Goal: Communication & Community: Answer question/provide support

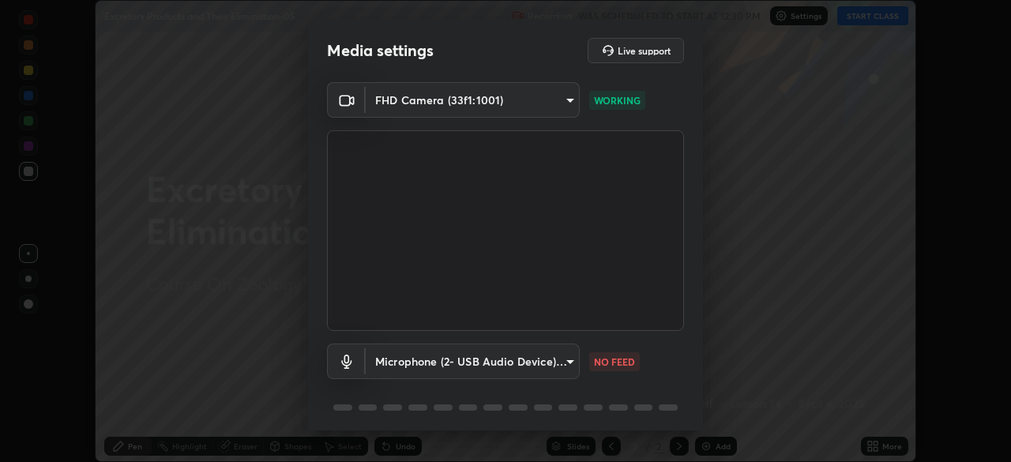
scroll to position [56, 0]
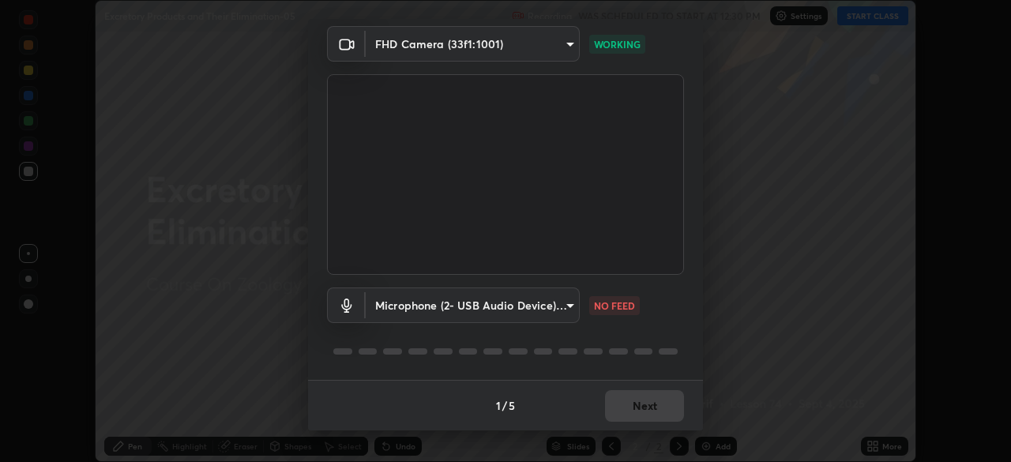
click at [643, 411] on div "1 / 5 Next" at bounding box center [505, 405] width 395 height 51
click at [646, 422] on div "1 / 5 Next" at bounding box center [505, 405] width 395 height 51
click at [651, 420] on div "1 / 5 Next" at bounding box center [505, 405] width 395 height 51
click at [656, 415] on div "1 / 5 Next" at bounding box center [505, 405] width 395 height 51
click at [660, 415] on div "1 / 5 Next" at bounding box center [505, 405] width 395 height 51
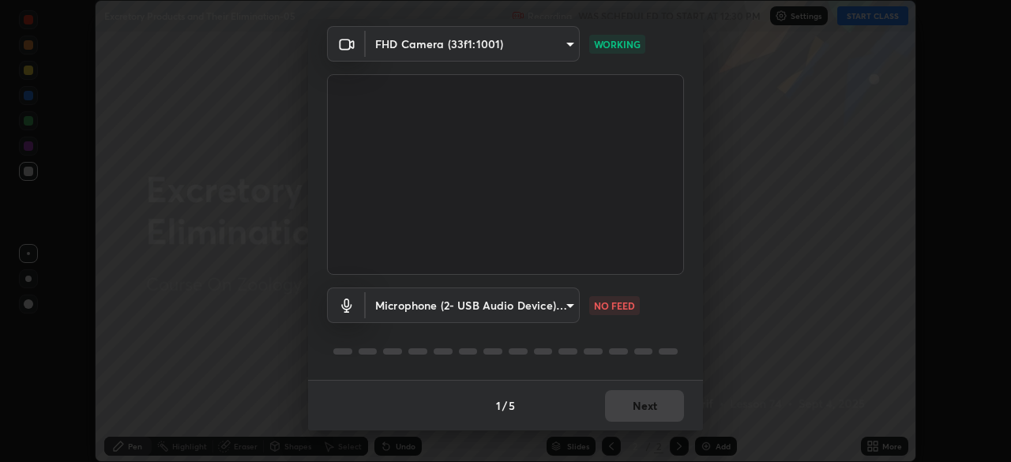
click at [662, 412] on div "1 / 5 Next" at bounding box center [505, 405] width 395 height 51
click at [660, 415] on div "1 / 5 Next" at bounding box center [505, 405] width 395 height 51
click at [658, 409] on div "1 / 5 Next" at bounding box center [505, 405] width 395 height 51
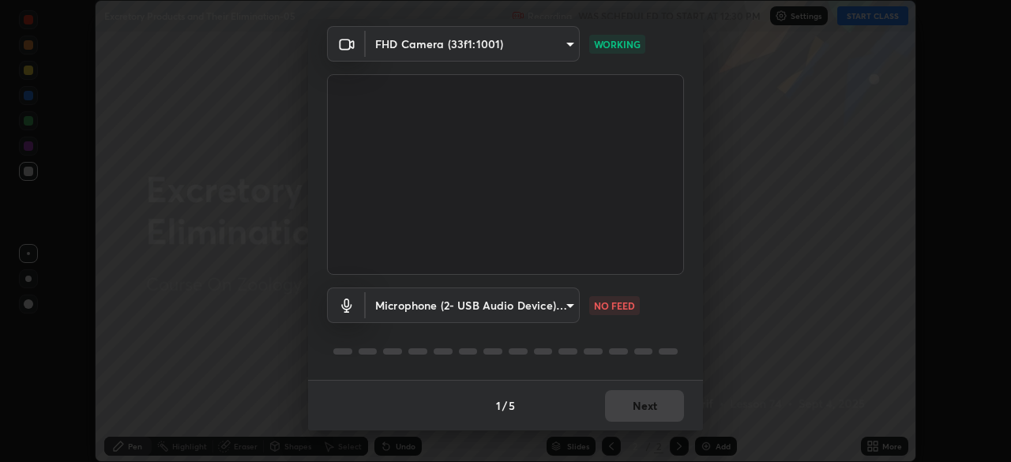
click at [645, 401] on div "1 / 5 Next" at bounding box center [505, 405] width 395 height 51
click at [645, 412] on div "1 / 5 Next" at bounding box center [505, 405] width 395 height 51
click at [651, 410] on div "1 / 5 Next" at bounding box center [505, 405] width 395 height 51
click at [654, 408] on div "1 / 5 Next" at bounding box center [505, 405] width 395 height 51
click at [647, 337] on div "Microphone (2- USB Audio Device) (0d8c:0014) 7be557aaaeb39a85da3ed3a1ecffb22538…" at bounding box center [505, 327] width 357 height 105
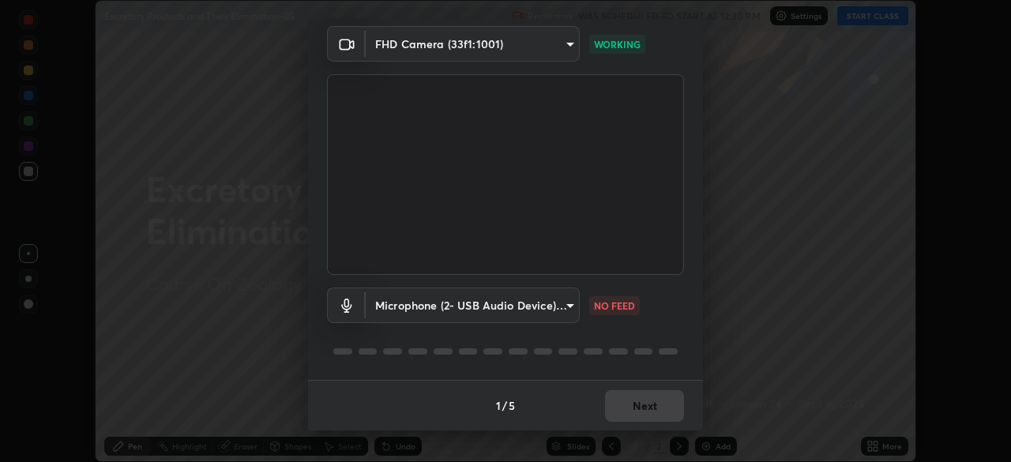
click at [552, 311] on body "Erase all Excretory Products and Their Elimination-05 Recording WAS SCHEDULED T…" at bounding box center [505, 231] width 1011 height 462
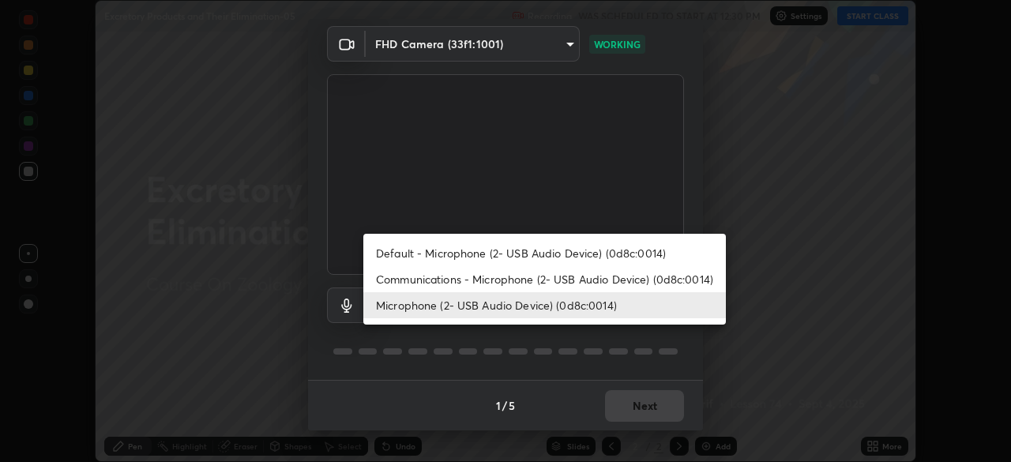
click at [515, 284] on li "Communications - Microphone (2- USB Audio Device) (0d8c:0014)" at bounding box center [544, 279] width 363 height 26
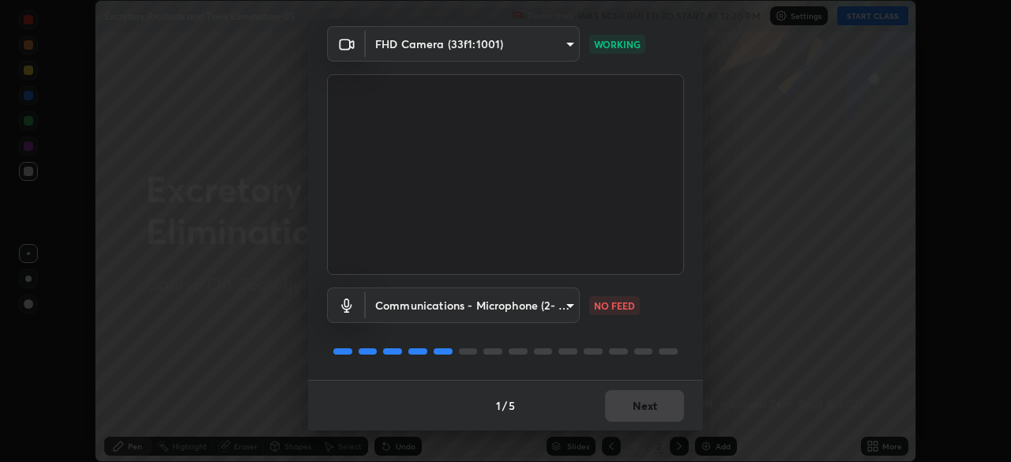
click at [529, 306] on body "Erase all Excretory Products and Their Elimination-05 Recording WAS SCHEDULED T…" at bounding box center [505, 231] width 1011 height 462
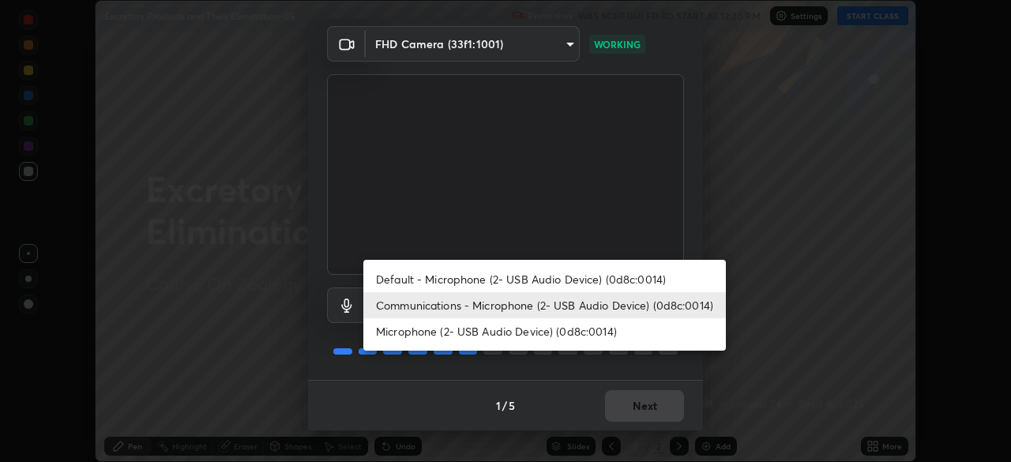
click at [527, 281] on li "Default - Microphone (2- USB Audio Device) (0d8c:0014)" at bounding box center [544, 279] width 363 height 26
type input "default"
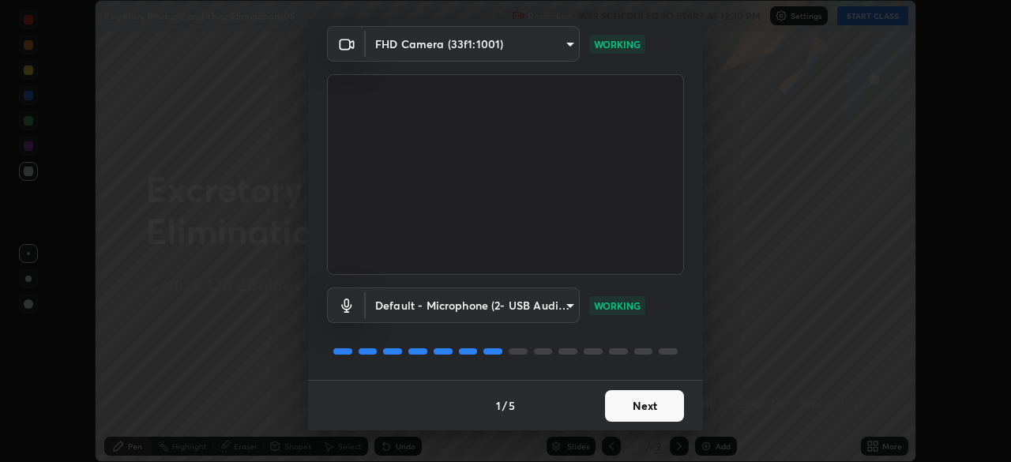
click at [640, 415] on button "Next" at bounding box center [644, 406] width 79 height 32
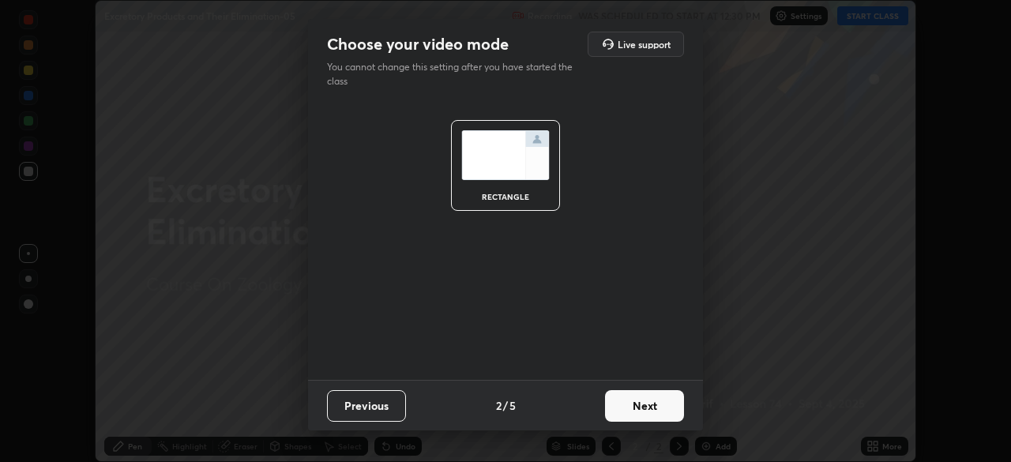
click at [652, 405] on button "Next" at bounding box center [644, 406] width 79 height 32
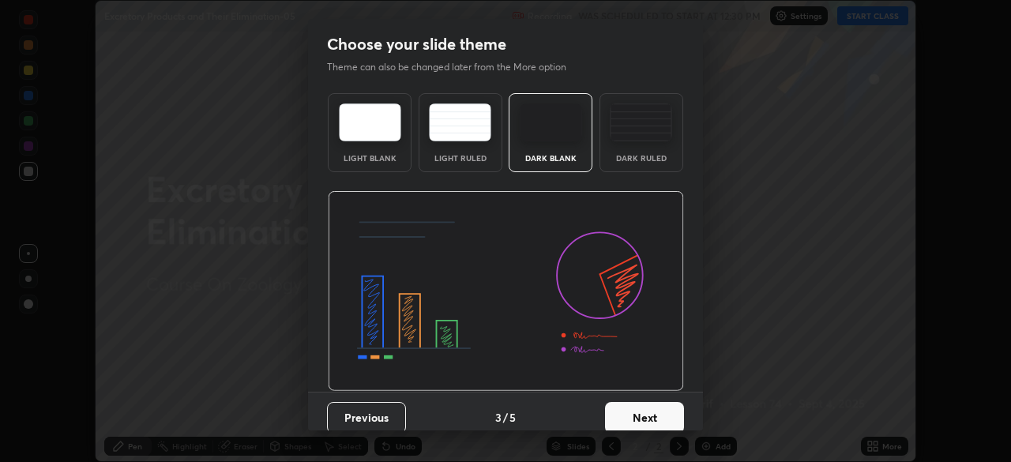
click at [675, 419] on button "Next" at bounding box center [644, 418] width 79 height 32
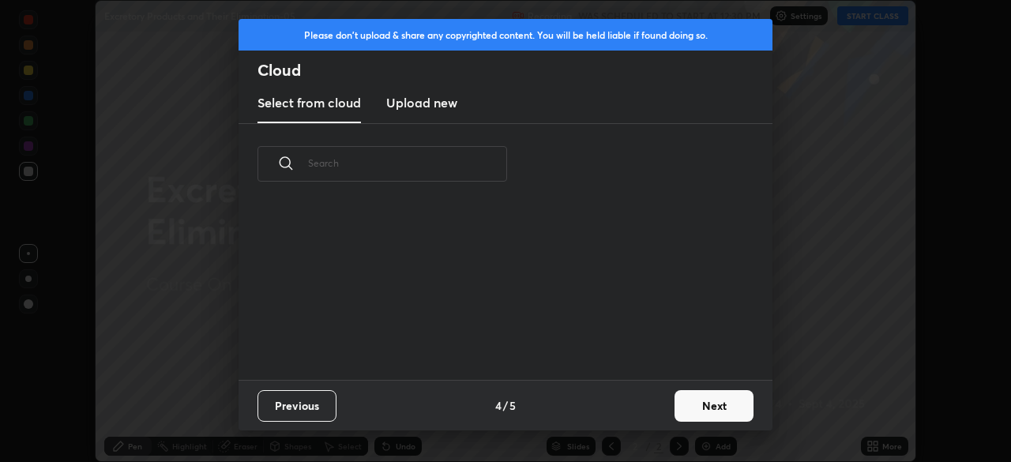
click at [707, 405] on button "Next" at bounding box center [714, 406] width 79 height 32
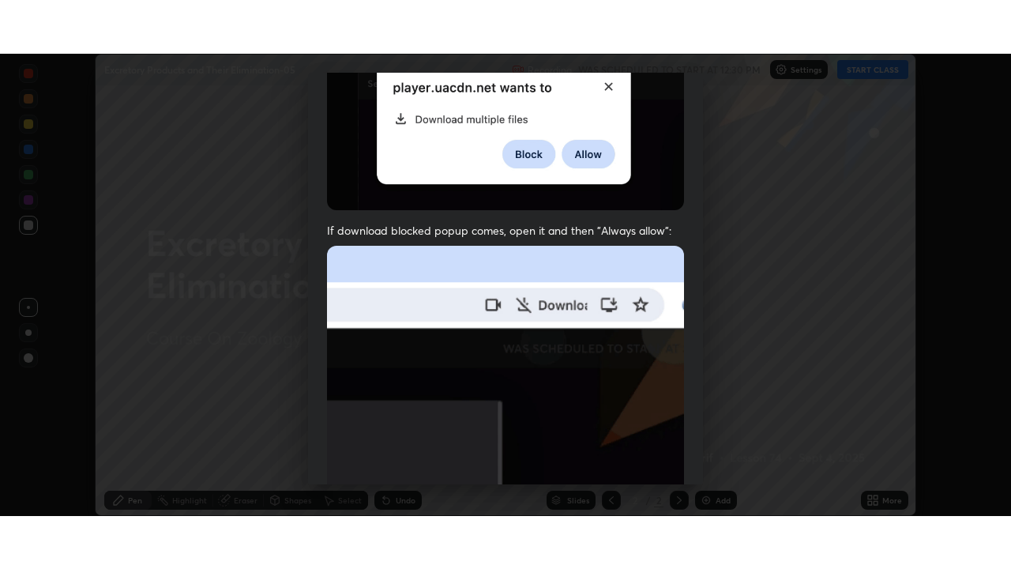
scroll to position [378, 0]
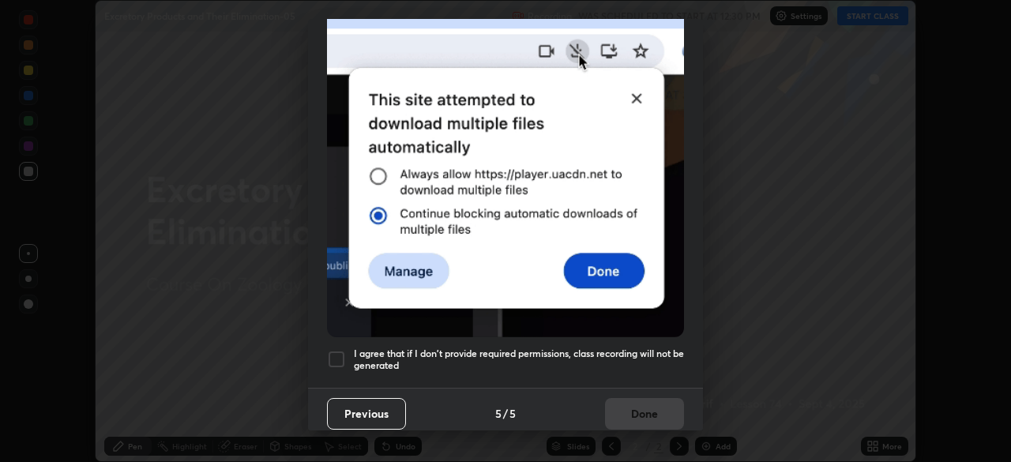
click at [630, 351] on h5 "I agree that if I don't provide required permissions, class recording will not …" at bounding box center [519, 360] width 330 height 24
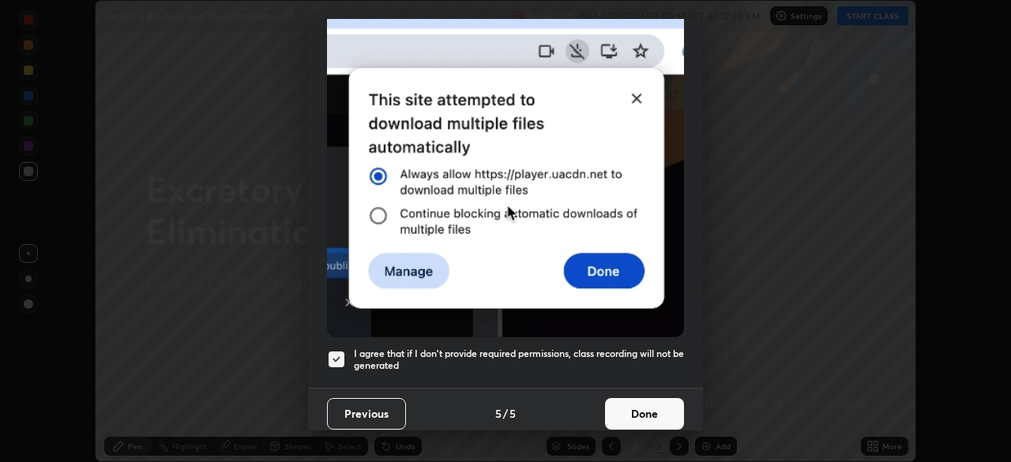
click at [644, 419] on button "Done" at bounding box center [644, 414] width 79 height 32
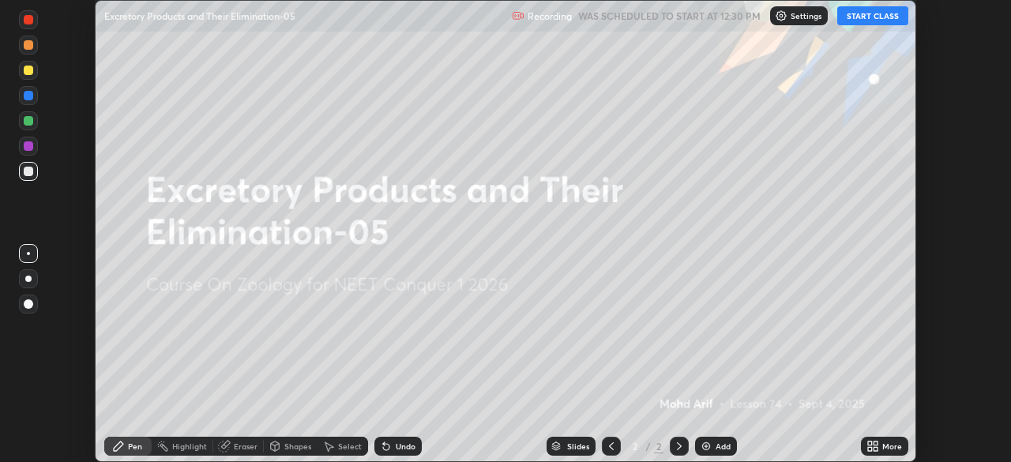
click at [898, 449] on div "More" at bounding box center [892, 446] width 20 height 8
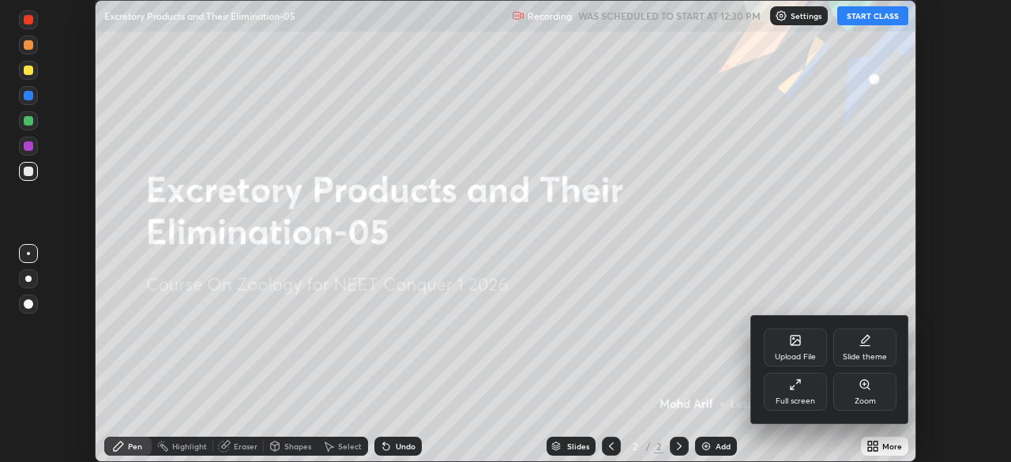
click at [810, 384] on div "Full screen" at bounding box center [795, 392] width 63 height 38
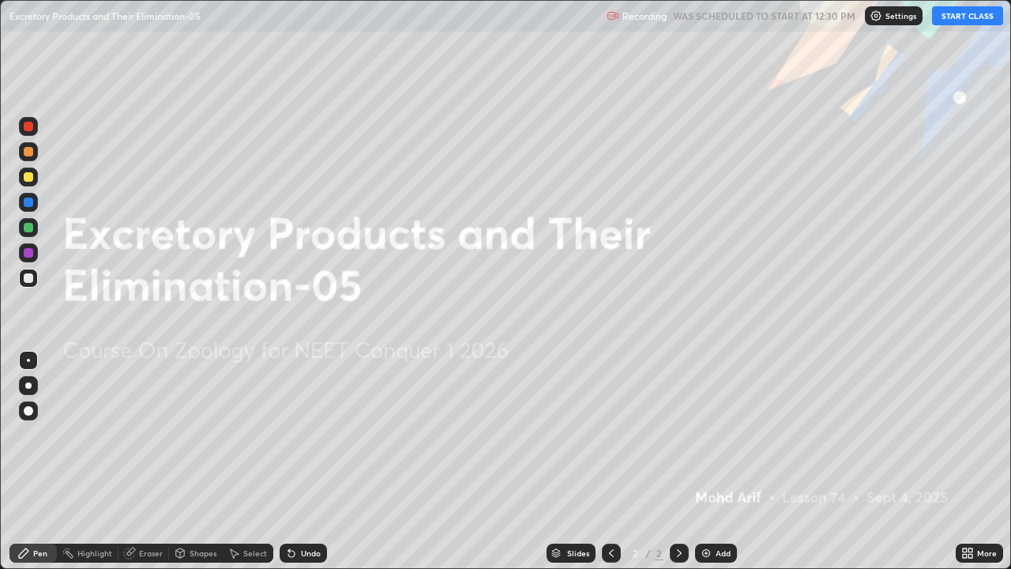
scroll to position [569, 1011]
click at [975, 22] on button "START CLASS" at bounding box center [967, 15] width 71 height 19
click at [716, 461] on div "Add" at bounding box center [723, 553] width 15 height 8
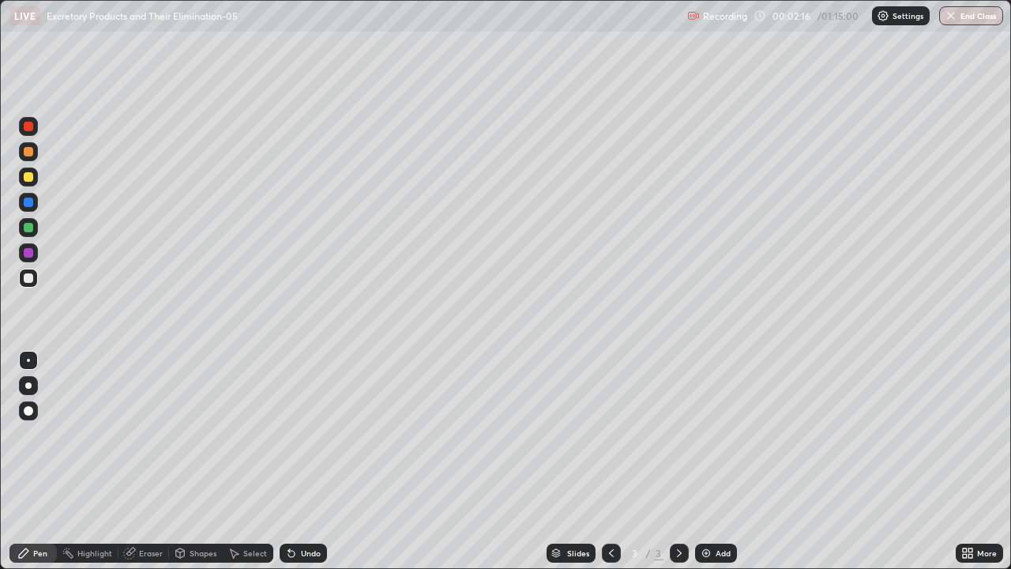
click at [35, 391] on div at bounding box center [28, 385] width 19 height 19
click at [28, 385] on div at bounding box center [28, 385] width 6 height 6
click at [28, 174] on div at bounding box center [28, 176] width 9 height 9
click at [28, 179] on div at bounding box center [28, 176] width 9 height 9
click at [28, 385] on div at bounding box center [28, 385] width 6 height 6
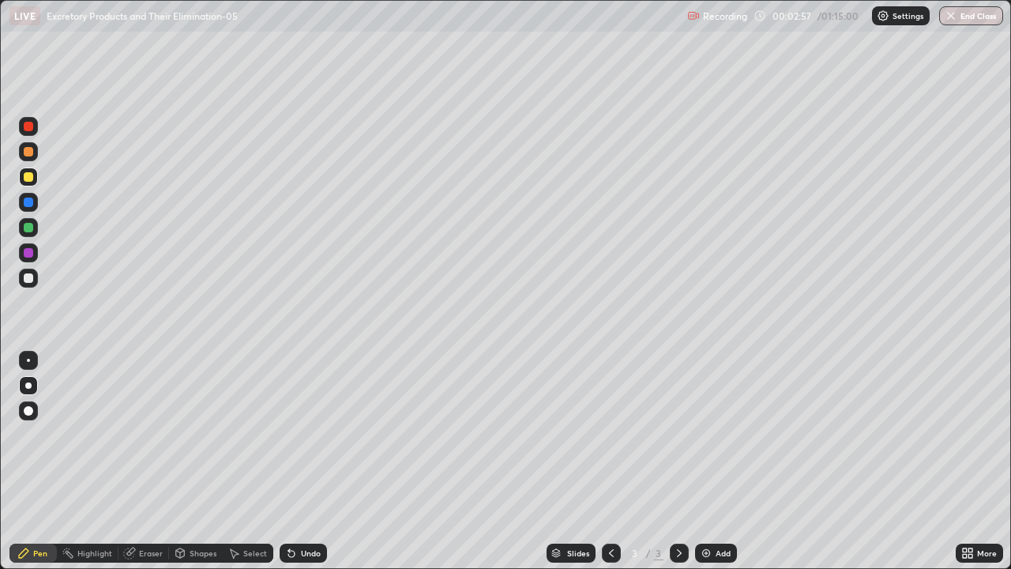
click at [30, 383] on div at bounding box center [28, 385] width 6 height 6
click at [28, 152] on div at bounding box center [28, 151] width 9 height 9
click at [28, 231] on div at bounding box center [28, 227] width 9 height 9
click at [28, 228] on div at bounding box center [28, 227] width 9 height 9
click at [32, 251] on div at bounding box center [28, 252] width 9 height 9
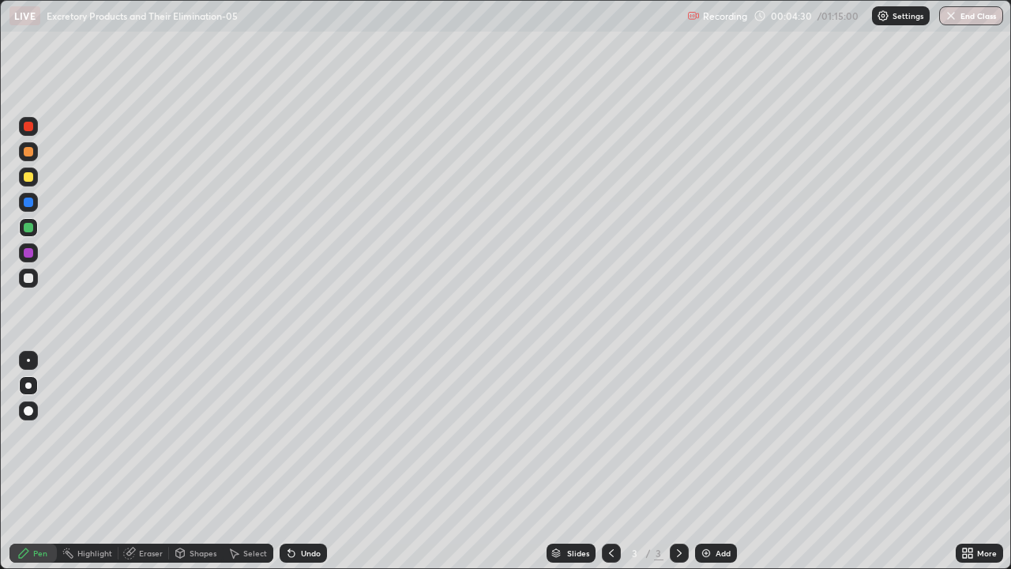
click at [28, 254] on div at bounding box center [28, 252] width 9 height 9
click at [29, 254] on div at bounding box center [28, 252] width 9 height 9
click at [307, 461] on div "Undo" at bounding box center [311, 553] width 20 height 8
click at [32, 181] on div at bounding box center [28, 176] width 19 height 19
click at [28, 251] on div at bounding box center [28, 252] width 9 height 9
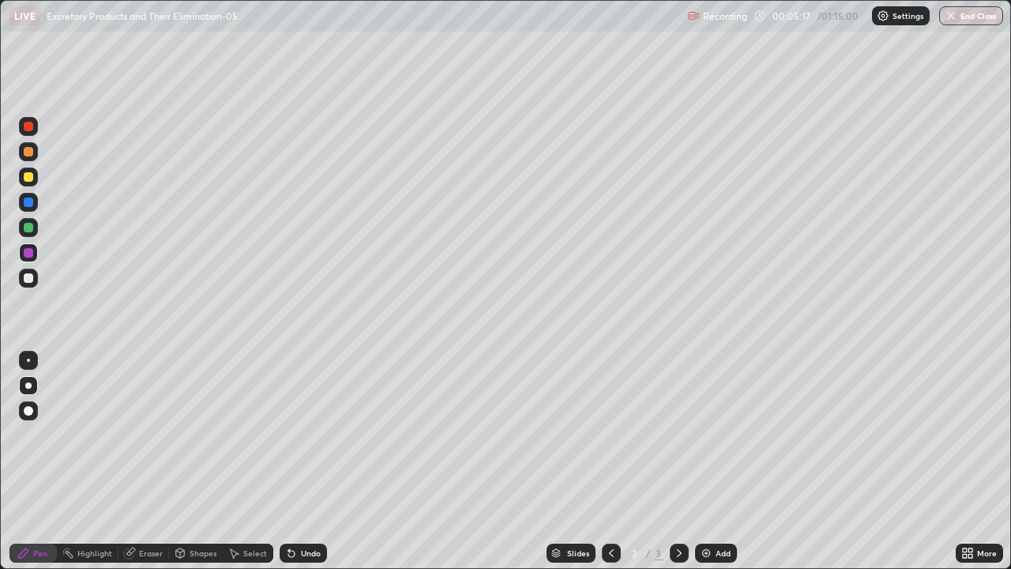
click at [29, 275] on div at bounding box center [28, 277] width 9 height 9
click at [28, 279] on div at bounding box center [28, 277] width 9 height 9
click at [305, 461] on div "Undo" at bounding box center [311, 553] width 20 height 8
click at [301, 461] on div "Undo" at bounding box center [303, 552] width 47 height 19
click at [305, 461] on div "Undo" at bounding box center [303, 552] width 47 height 19
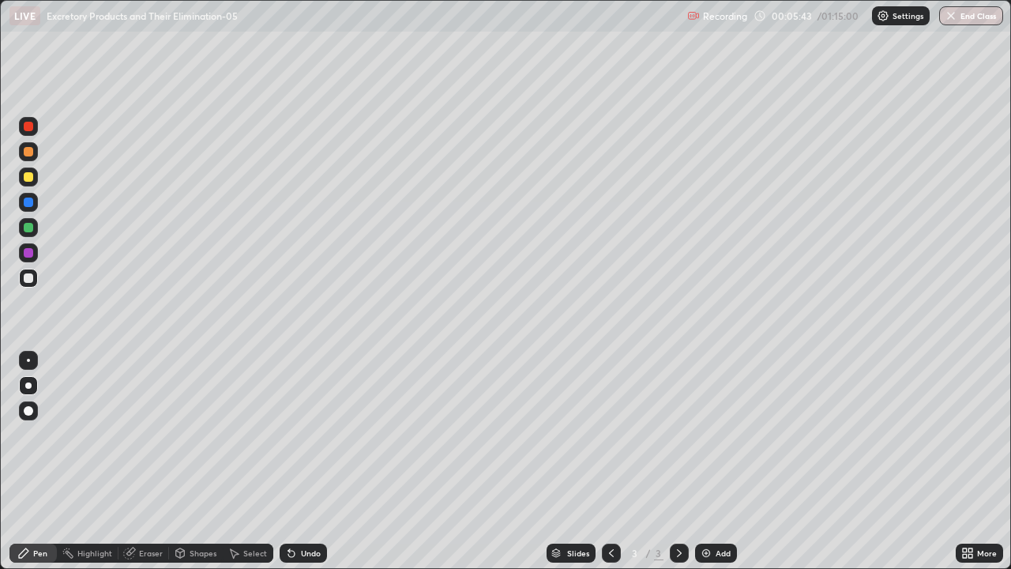
click at [308, 461] on div "Undo" at bounding box center [303, 552] width 47 height 19
click at [305, 461] on div "Undo" at bounding box center [303, 552] width 47 height 19
click at [307, 461] on div "Undo" at bounding box center [303, 552] width 47 height 19
click at [306, 461] on div "Undo" at bounding box center [303, 552] width 47 height 19
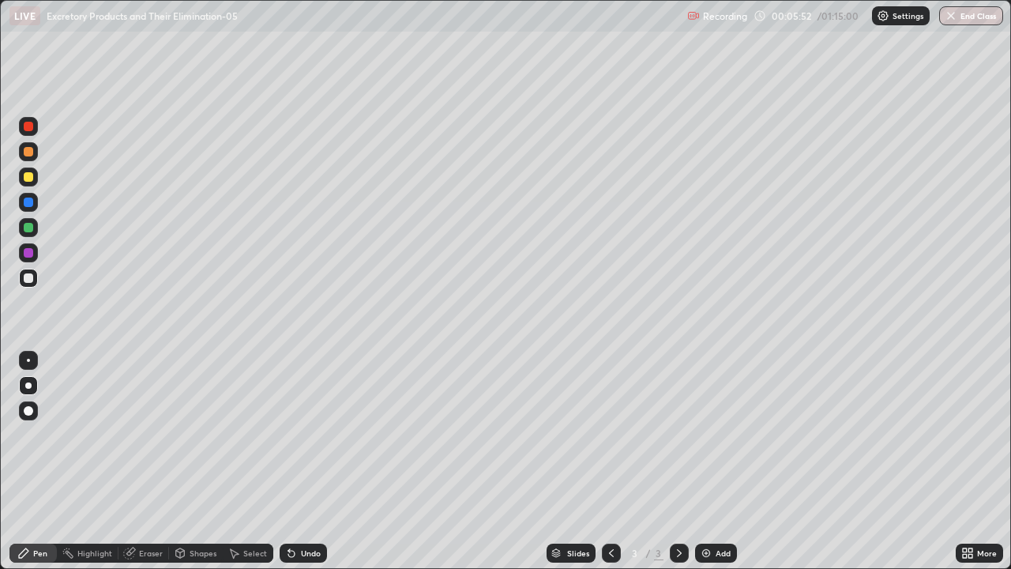
click at [306, 461] on div "Undo" at bounding box center [311, 553] width 20 height 8
click at [305, 461] on div "Undo" at bounding box center [311, 553] width 20 height 8
click at [303, 461] on div "Undo" at bounding box center [311, 553] width 20 height 8
click at [301, 461] on div "Undo" at bounding box center [311, 553] width 20 height 8
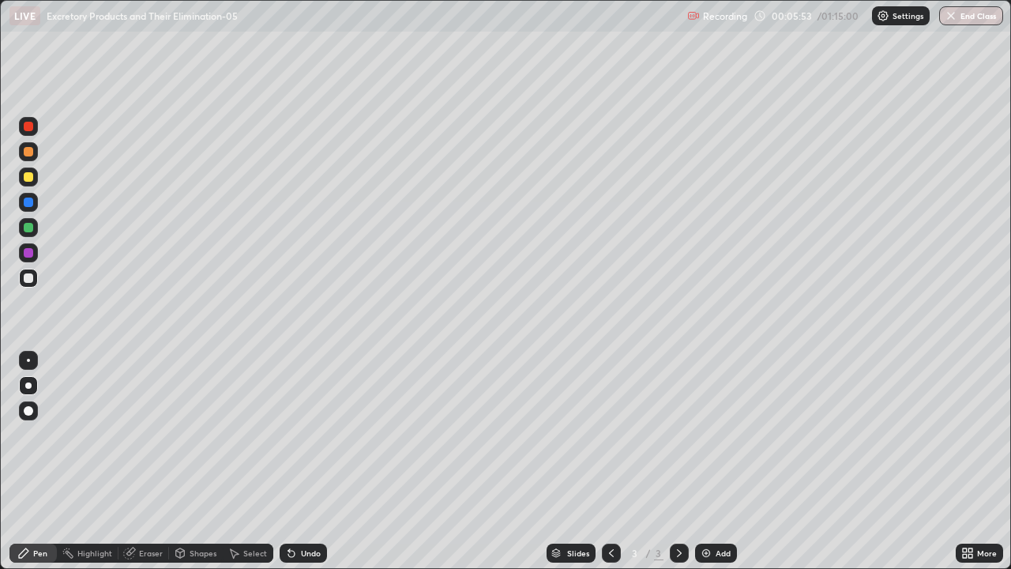
click at [301, 461] on div "Undo" at bounding box center [311, 553] width 20 height 8
click at [295, 461] on div "Undo" at bounding box center [303, 552] width 47 height 19
click at [32, 411] on div at bounding box center [28, 410] width 9 height 9
click at [29, 413] on div at bounding box center [28, 410] width 9 height 9
click at [28, 124] on div at bounding box center [28, 126] width 9 height 9
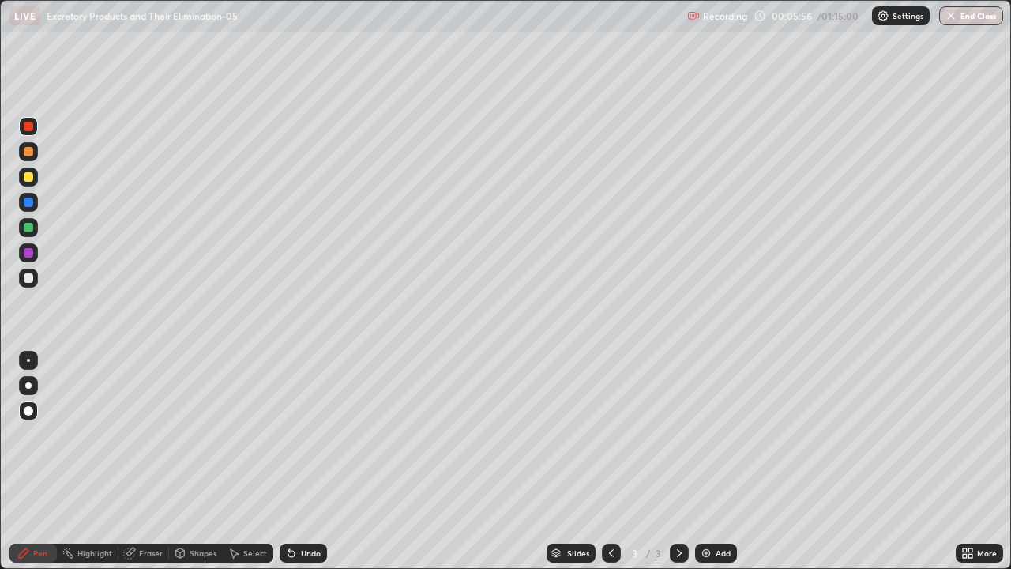
click at [31, 128] on div at bounding box center [28, 126] width 9 height 9
click at [28, 385] on div at bounding box center [28, 385] width 6 height 6
click at [303, 461] on div "Undo" at bounding box center [311, 553] width 20 height 8
click at [28, 282] on div at bounding box center [28, 277] width 9 height 9
click at [310, 461] on div "Undo" at bounding box center [303, 552] width 47 height 19
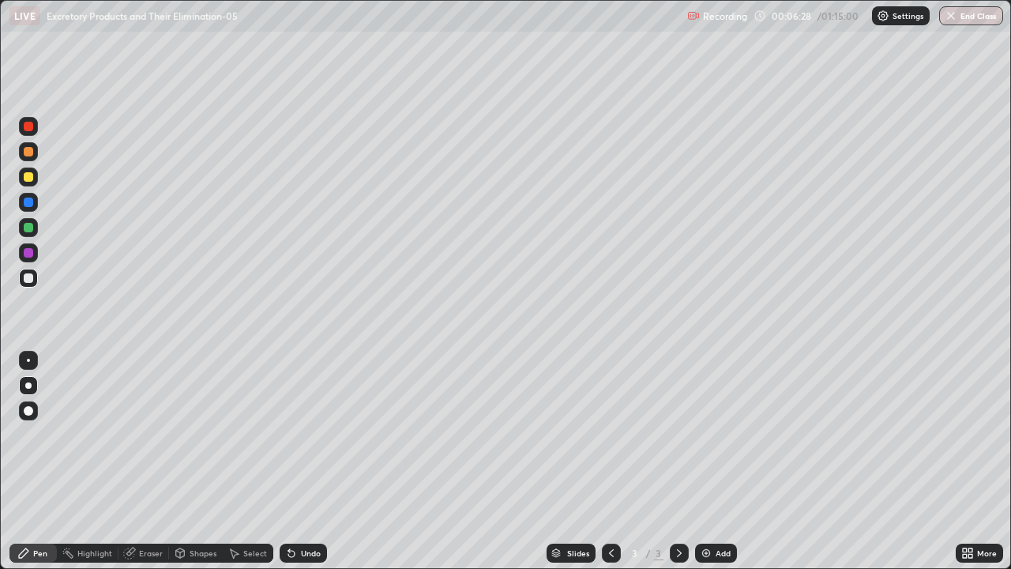
click at [29, 126] on div at bounding box center [28, 126] width 9 height 9
click at [30, 367] on div at bounding box center [28, 360] width 19 height 19
click at [30, 231] on div at bounding box center [28, 227] width 9 height 9
click at [28, 360] on div at bounding box center [28, 360] width 3 height 3
click at [27, 130] on div at bounding box center [28, 126] width 9 height 9
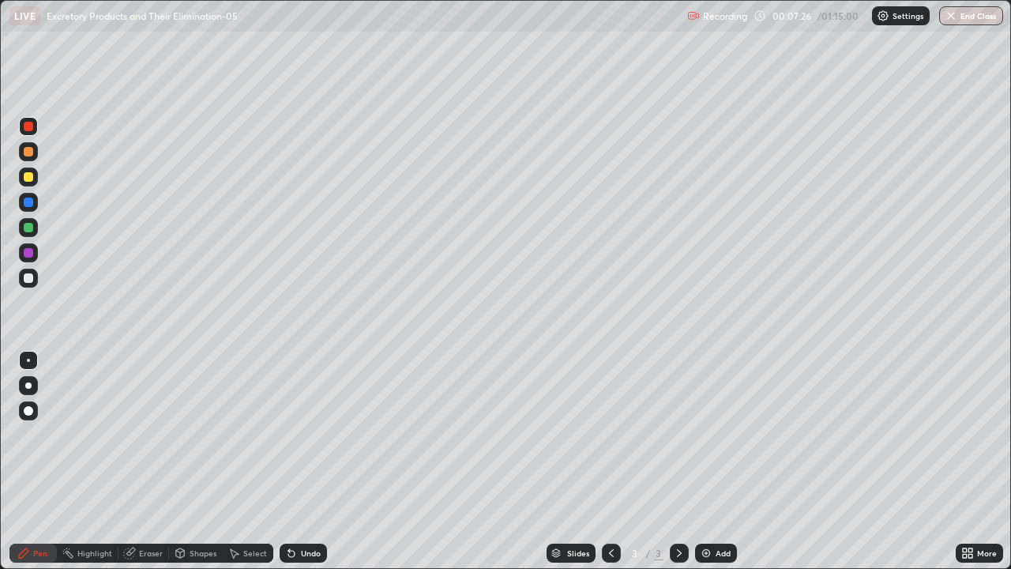
click at [28, 360] on div at bounding box center [28, 360] width 3 height 3
click at [28, 272] on div at bounding box center [28, 278] width 19 height 19
click at [28, 175] on div at bounding box center [28, 176] width 9 height 9
click at [29, 126] on div at bounding box center [28, 126] width 9 height 9
click at [28, 180] on div at bounding box center [28, 176] width 9 height 9
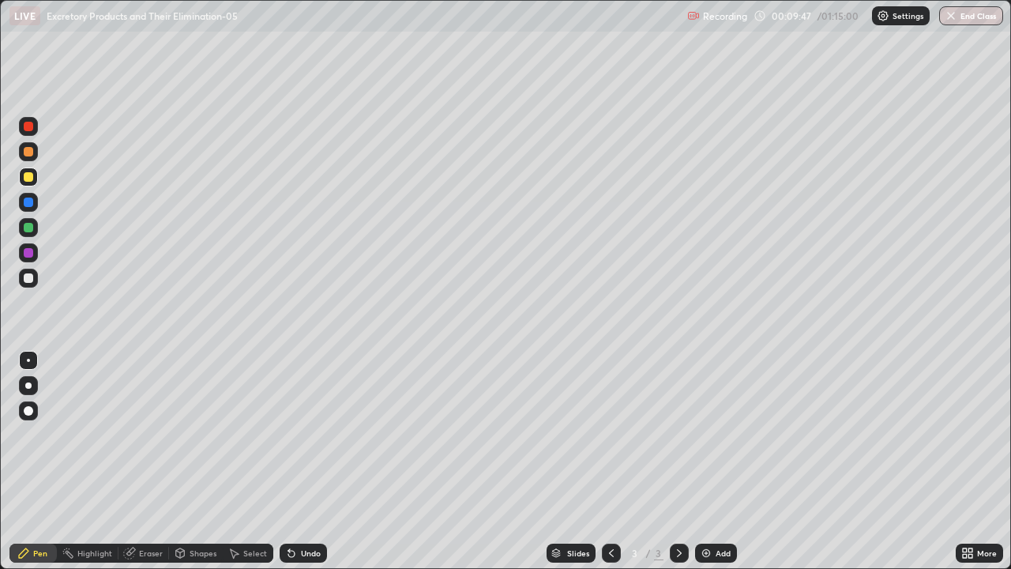
click at [28, 385] on div at bounding box center [28, 385] width 6 height 6
click at [27, 230] on div at bounding box center [28, 227] width 9 height 9
click at [31, 275] on div at bounding box center [28, 277] width 9 height 9
click at [32, 133] on div at bounding box center [28, 126] width 19 height 19
click at [149, 461] on div "Eraser" at bounding box center [151, 553] width 24 height 8
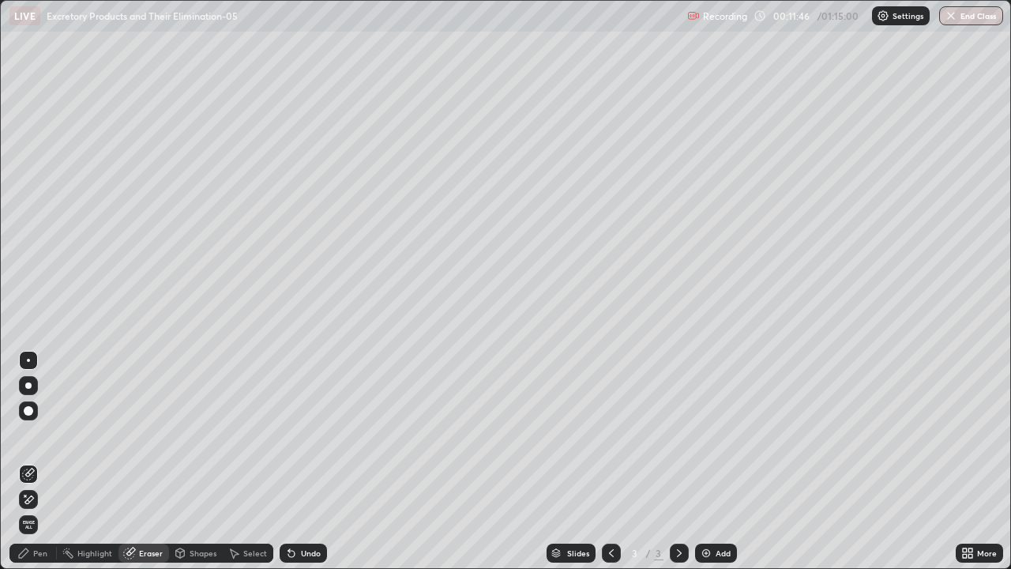
click at [35, 461] on div at bounding box center [28, 499] width 19 height 19
click at [34, 461] on div "Pen" at bounding box center [32, 552] width 47 height 19
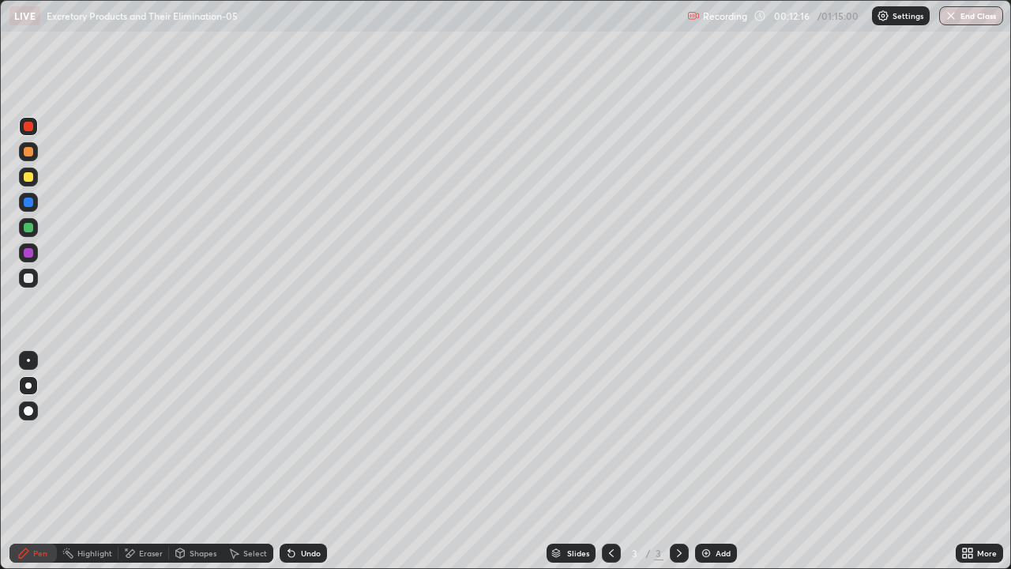
click at [32, 461] on div "Pen" at bounding box center [32, 552] width 47 height 19
click at [32, 282] on div at bounding box center [28, 278] width 19 height 19
click at [31, 411] on div at bounding box center [28, 410] width 9 height 9
click at [314, 461] on div "Undo" at bounding box center [303, 552] width 47 height 19
click at [28, 126] on div at bounding box center [28, 126] width 9 height 9
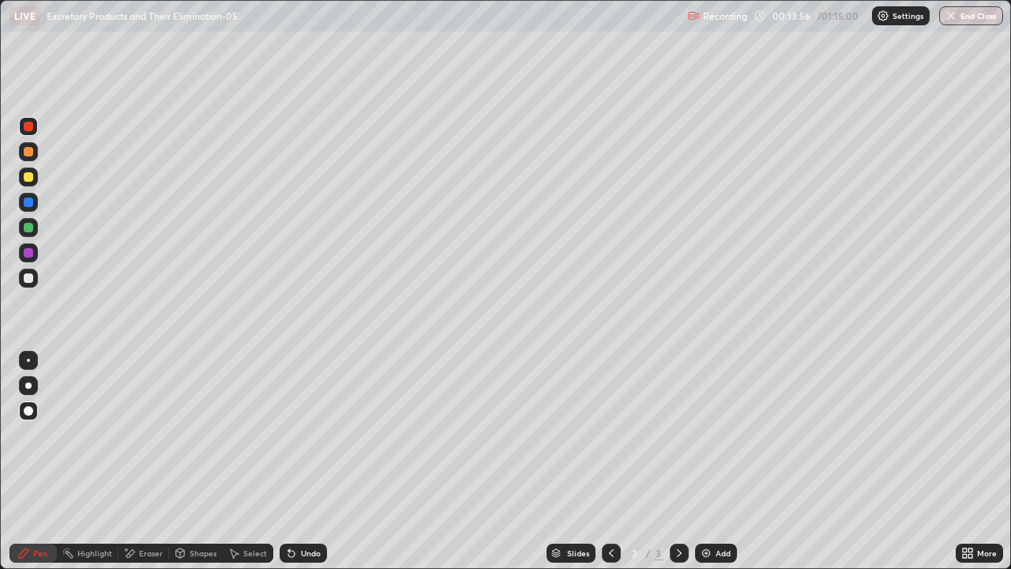
click at [30, 384] on div at bounding box center [28, 385] width 6 height 6
click at [306, 461] on div "Undo" at bounding box center [311, 553] width 20 height 8
click at [29, 278] on div at bounding box center [28, 277] width 9 height 9
click at [28, 360] on div at bounding box center [28, 360] width 3 height 3
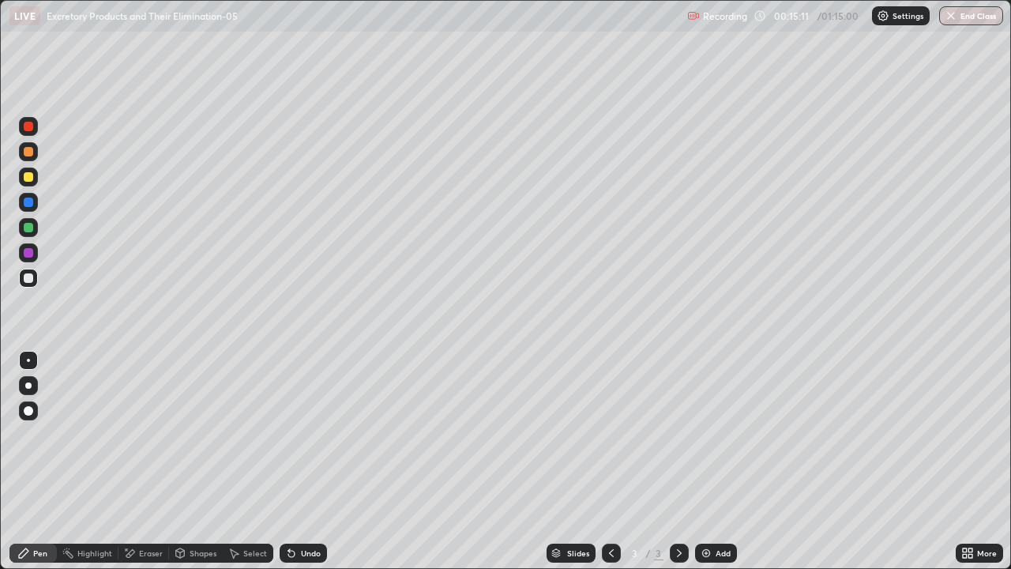
click at [29, 183] on div at bounding box center [28, 176] width 19 height 19
click at [28, 231] on div at bounding box center [28, 227] width 9 height 9
click at [28, 132] on div at bounding box center [28, 126] width 19 height 19
click at [28, 385] on div at bounding box center [28, 385] width 6 height 6
click at [30, 251] on div at bounding box center [28, 252] width 9 height 9
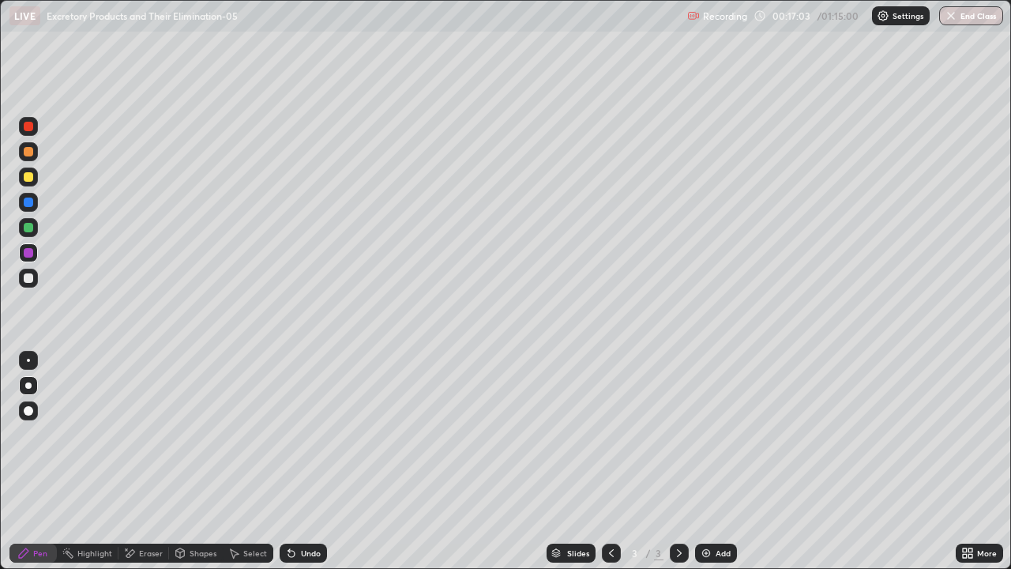
click at [310, 461] on div "Undo" at bounding box center [311, 553] width 20 height 8
click at [718, 461] on div "Add" at bounding box center [723, 553] width 15 height 8
click at [28, 128] on div at bounding box center [28, 126] width 9 height 9
click at [26, 129] on div at bounding box center [28, 126] width 9 height 9
click at [28, 385] on div at bounding box center [28, 385] width 6 height 6
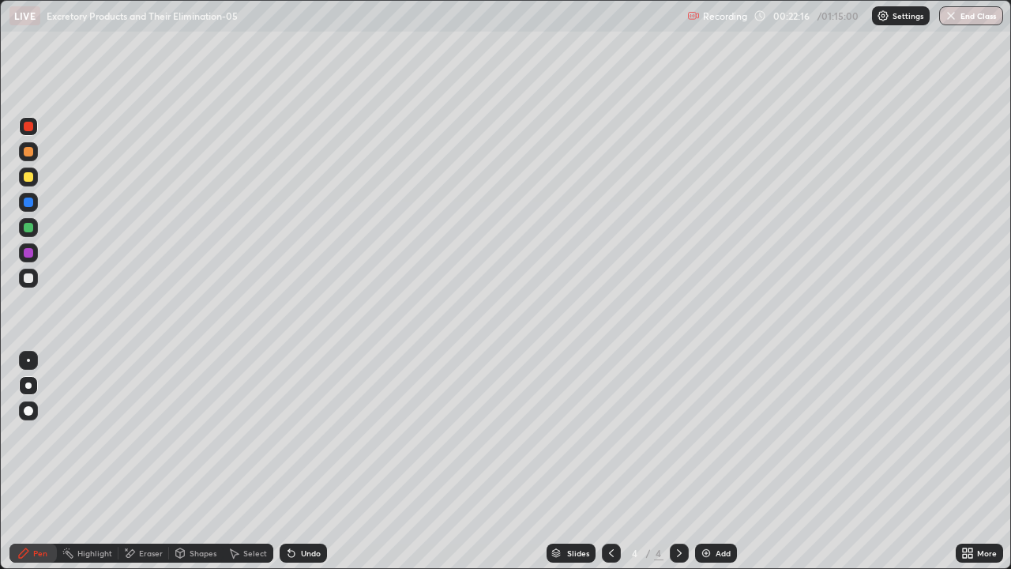
click at [28, 385] on div at bounding box center [28, 385] width 6 height 6
click at [27, 388] on div at bounding box center [28, 385] width 6 height 6
click at [26, 388] on div at bounding box center [28, 385] width 6 height 6
click at [26, 279] on div at bounding box center [28, 277] width 9 height 9
click at [27, 277] on div at bounding box center [28, 277] width 9 height 9
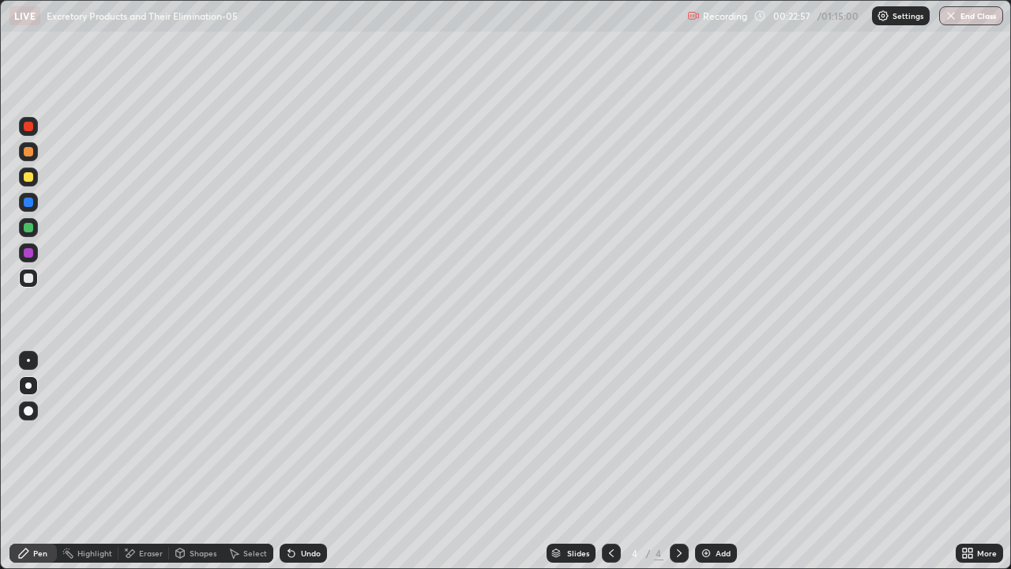
click at [28, 129] on div at bounding box center [28, 126] width 9 height 9
click at [30, 126] on div at bounding box center [28, 126] width 9 height 9
click at [26, 127] on div at bounding box center [28, 126] width 9 height 9
click at [611, 461] on icon at bounding box center [611, 553] width 13 height 13
click at [32, 254] on div at bounding box center [28, 252] width 9 height 9
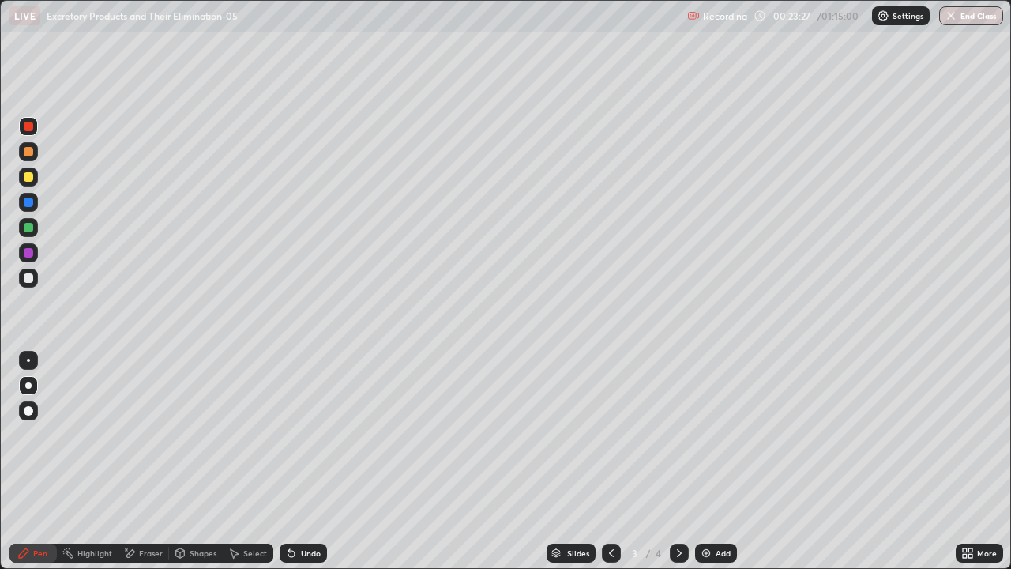
click at [28, 254] on div at bounding box center [28, 252] width 9 height 9
click at [679, 461] on icon at bounding box center [679, 553] width 5 height 8
click at [28, 126] on div at bounding box center [28, 126] width 9 height 9
click at [31, 130] on div at bounding box center [28, 126] width 9 height 9
click at [28, 275] on div at bounding box center [28, 277] width 9 height 9
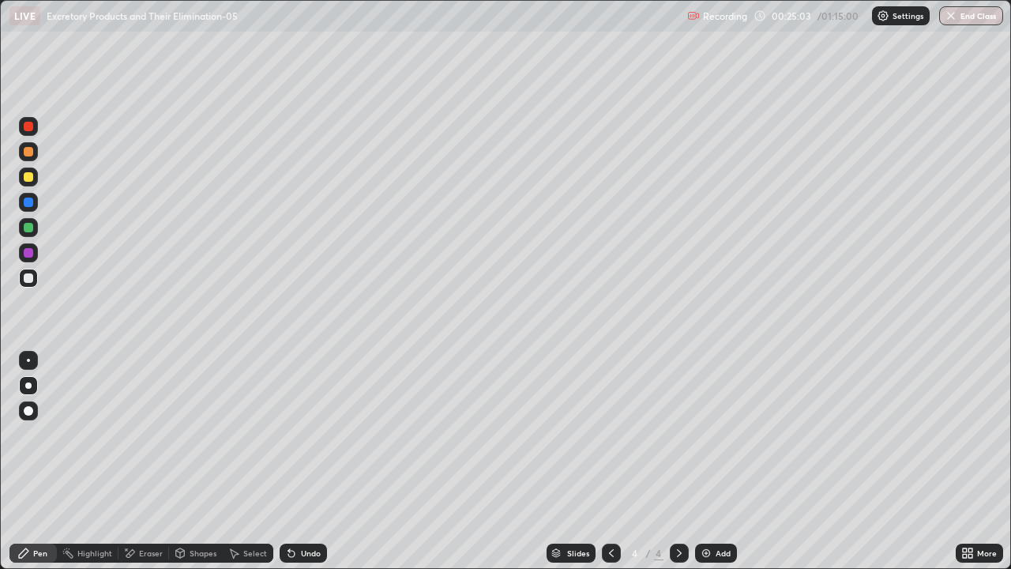
click at [27, 276] on div at bounding box center [28, 277] width 9 height 9
click at [29, 359] on div at bounding box center [28, 360] width 19 height 19
click at [30, 253] on div at bounding box center [28, 252] width 9 height 9
click at [81, 461] on div "Highlight" at bounding box center [94, 553] width 35 height 8
click at [139, 461] on div "Eraser" at bounding box center [151, 553] width 24 height 8
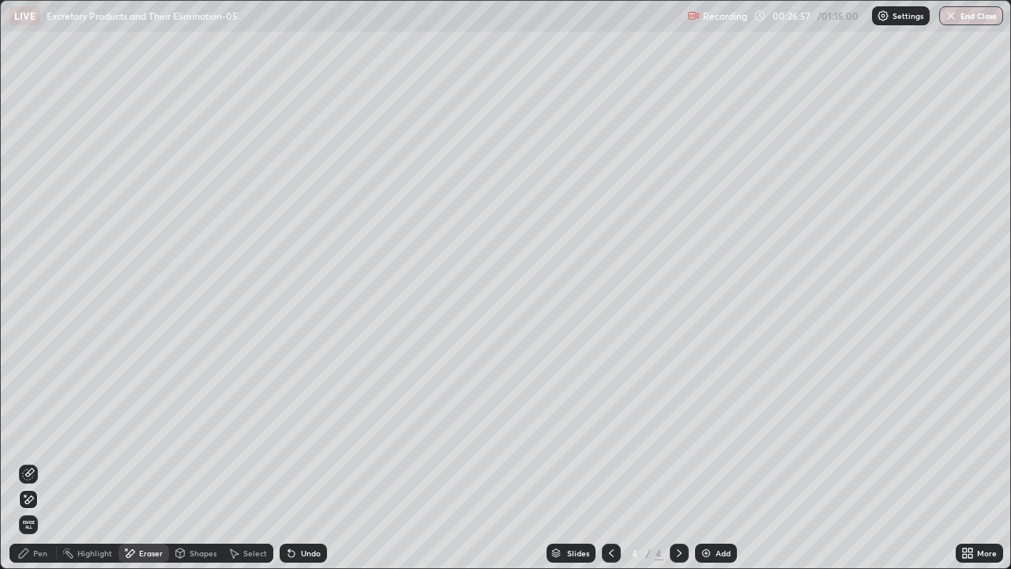
click at [33, 461] on icon at bounding box center [28, 499] width 13 height 13
click at [33, 461] on icon at bounding box center [29, 472] width 9 height 8
click at [32, 461] on div "Pen" at bounding box center [32, 552] width 47 height 19
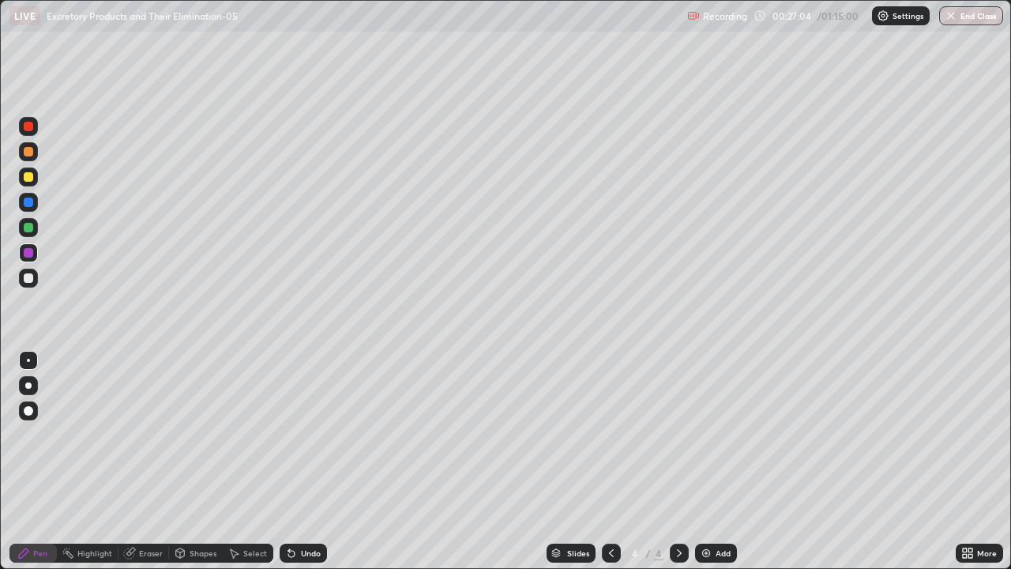
click at [32, 461] on div "Pen" at bounding box center [32, 552] width 47 height 19
click at [25, 256] on div at bounding box center [28, 252] width 9 height 9
click at [306, 461] on div "Undo" at bounding box center [311, 553] width 20 height 8
click at [304, 461] on div "Undo" at bounding box center [311, 553] width 20 height 8
click at [307, 461] on div "Undo" at bounding box center [311, 553] width 20 height 8
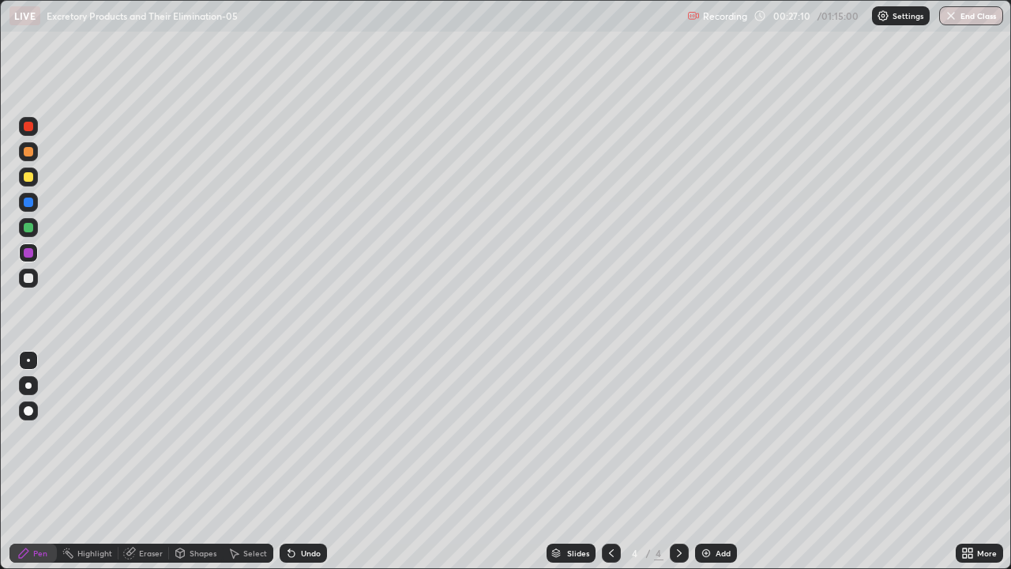
click at [312, 461] on div "Undo" at bounding box center [311, 553] width 20 height 8
click at [307, 461] on div "Undo" at bounding box center [311, 553] width 20 height 8
click at [31, 129] on div at bounding box center [28, 126] width 9 height 9
click at [28, 198] on div at bounding box center [28, 201] width 9 height 9
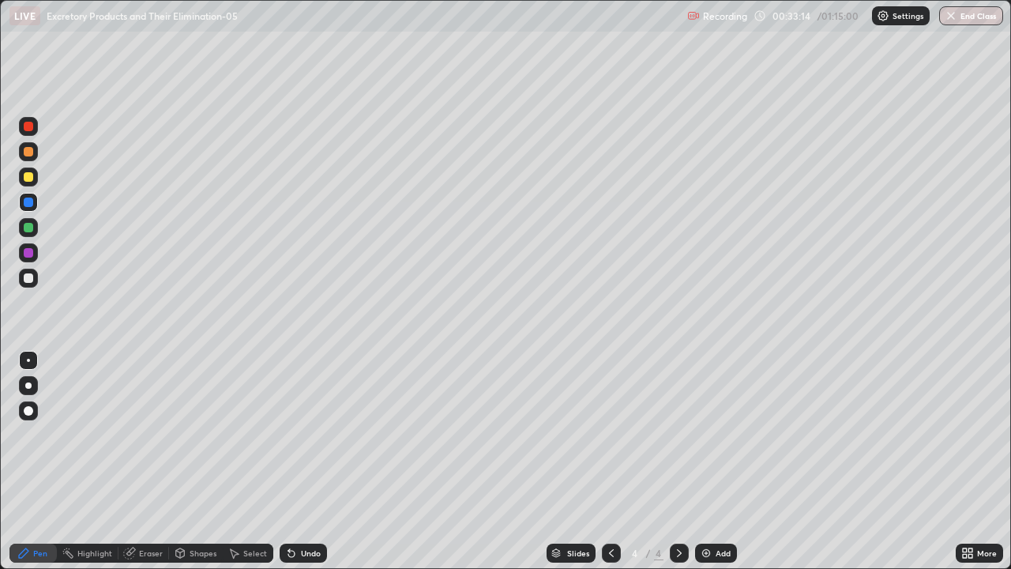
click at [24, 228] on div at bounding box center [28, 227] width 9 height 9
click at [303, 461] on div "Undo" at bounding box center [303, 552] width 47 height 19
click at [32, 128] on div at bounding box center [28, 126] width 9 height 9
click at [32, 277] on div at bounding box center [28, 277] width 9 height 9
click at [28, 385] on div at bounding box center [28, 385] width 6 height 6
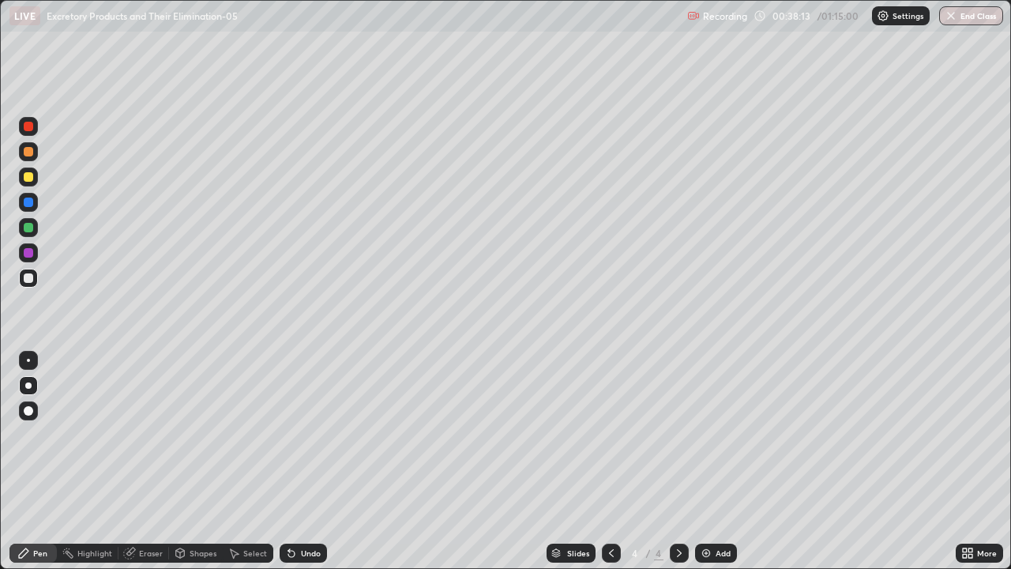
click at [28, 360] on div at bounding box center [28, 360] width 3 height 3
click at [30, 234] on div at bounding box center [28, 227] width 19 height 19
click at [28, 385] on div at bounding box center [28, 385] width 6 height 6
click at [303, 461] on div "Undo" at bounding box center [311, 553] width 20 height 8
click at [312, 461] on div "Undo" at bounding box center [311, 553] width 20 height 8
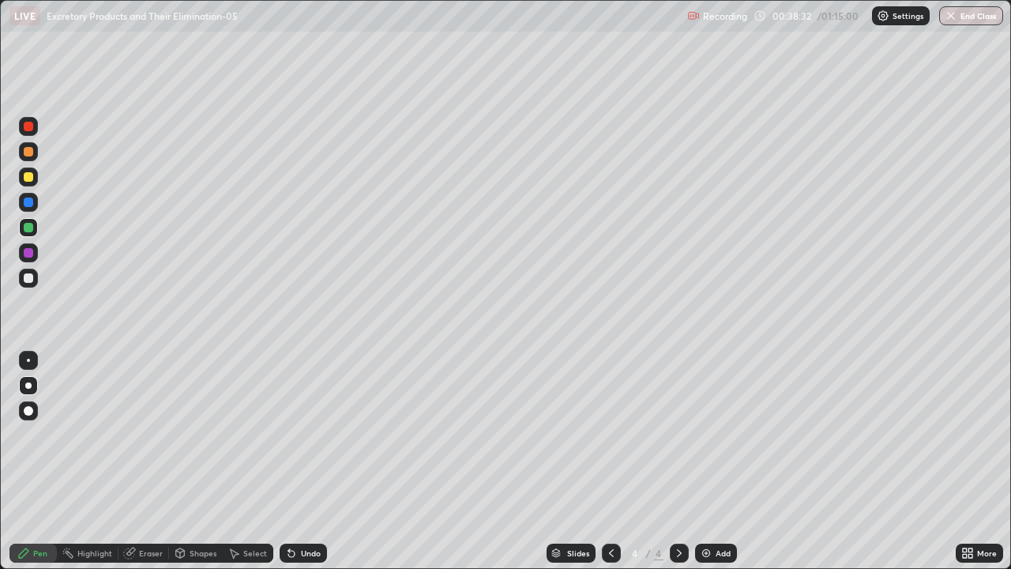
click at [316, 461] on div "Undo" at bounding box center [311, 553] width 20 height 8
click at [314, 461] on div "Undo" at bounding box center [311, 553] width 20 height 8
click at [30, 179] on div at bounding box center [28, 176] width 9 height 9
click at [30, 150] on div at bounding box center [28, 151] width 9 height 9
click at [26, 156] on div at bounding box center [28, 151] width 9 height 9
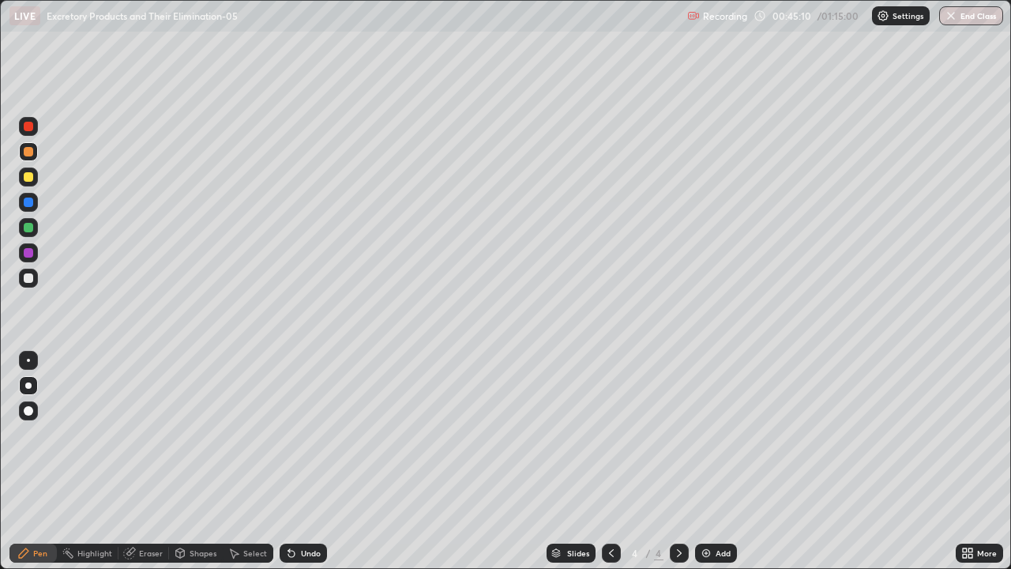
click at [195, 461] on div "Shapes" at bounding box center [203, 553] width 27 height 8
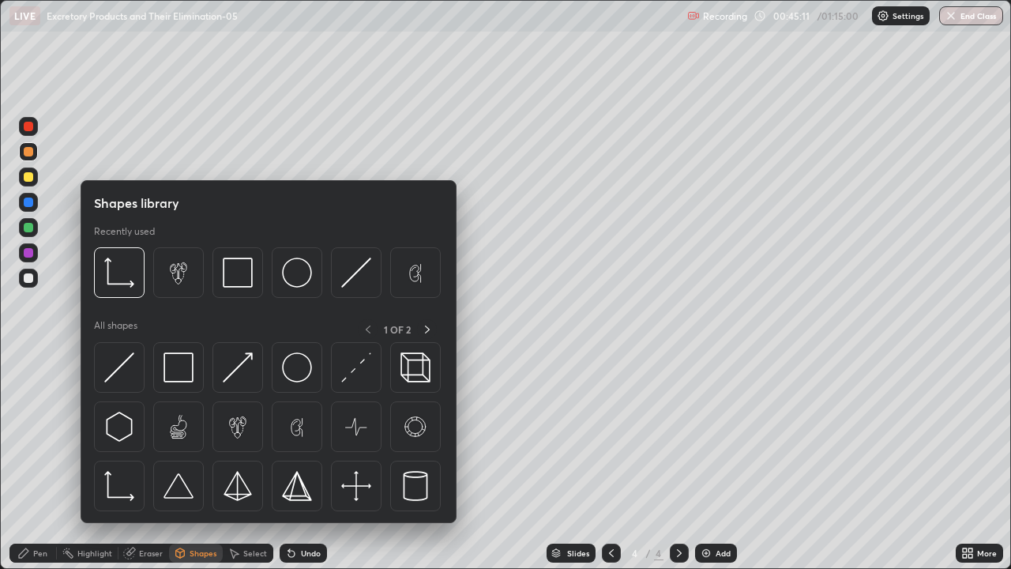
click at [142, 461] on div "Eraser" at bounding box center [151, 553] width 24 height 8
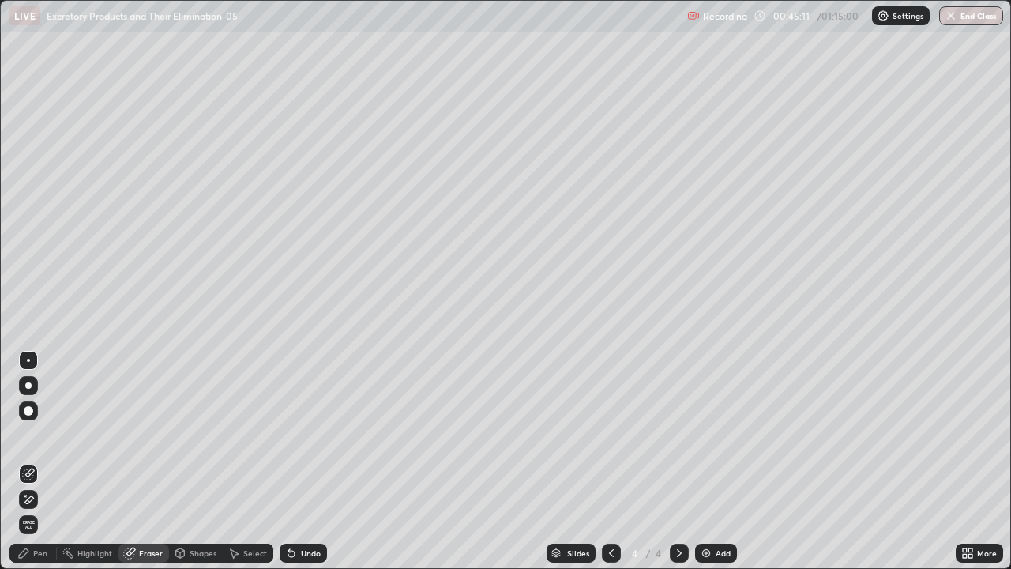
click at [32, 461] on icon at bounding box center [29, 499] width 9 height 8
click at [44, 461] on div "Pen" at bounding box center [40, 553] width 14 height 8
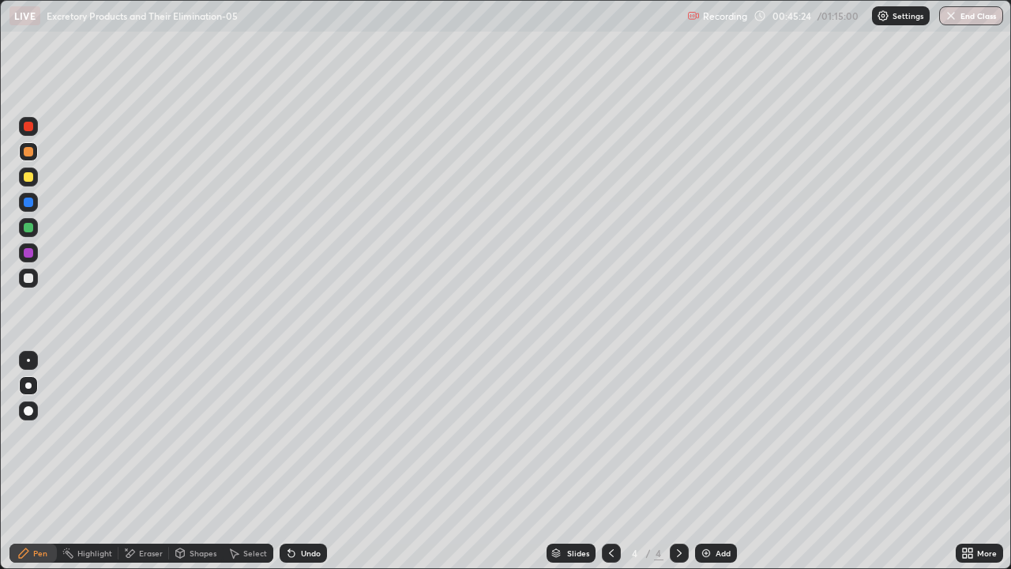
click at [35, 461] on div "Pen" at bounding box center [32, 552] width 47 height 19
click at [35, 461] on div "Pen" at bounding box center [40, 553] width 14 height 8
click at [28, 385] on div at bounding box center [28, 385] width 6 height 6
click at [29, 126] on div at bounding box center [28, 126] width 9 height 9
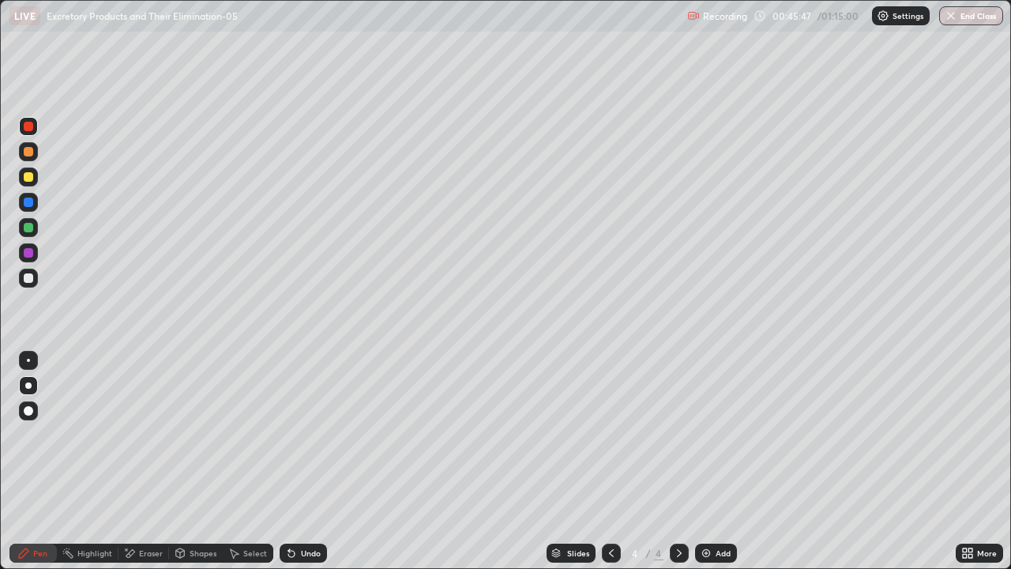
click at [31, 205] on div at bounding box center [28, 201] width 9 height 9
click at [24, 282] on div at bounding box center [28, 278] width 19 height 19
click at [26, 227] on div at bounding box center [28, 227] width 9 height 9
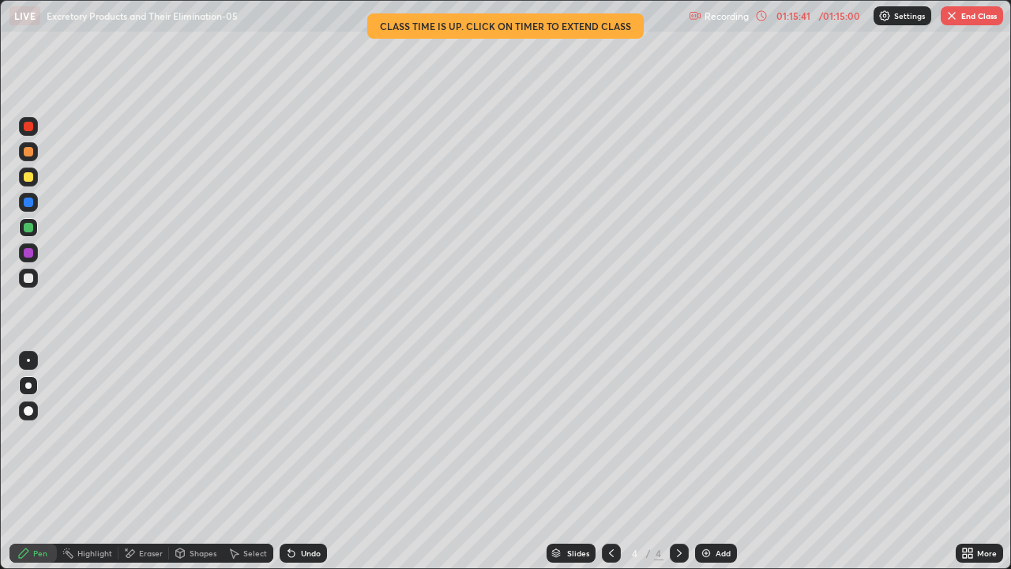
click at [983, 18] on button "End Class" at bounding box center [972, 15] width 62 height 19
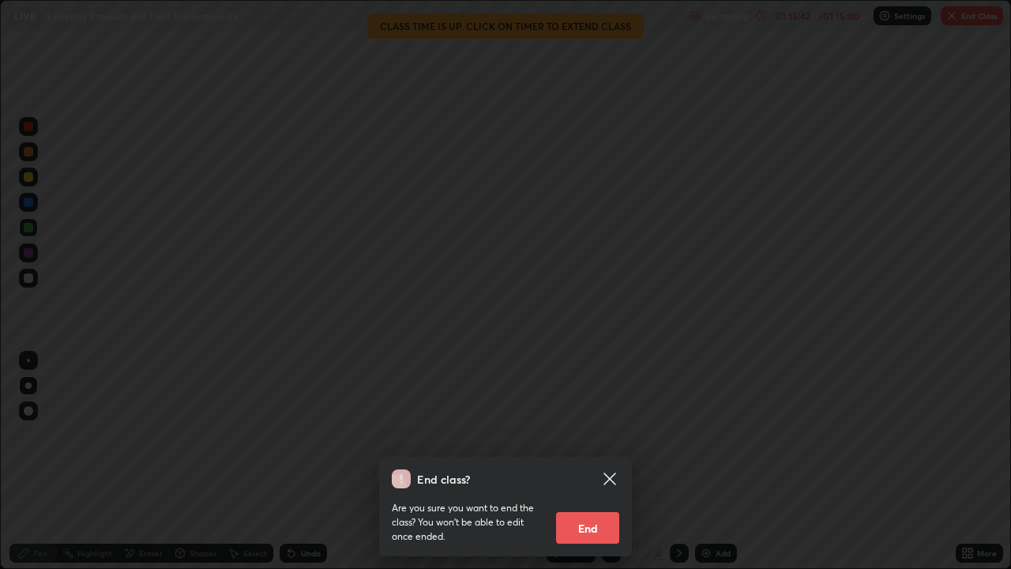
click at [603, 461] on button "End" at bounding box center [587, 528] width 63 height 32
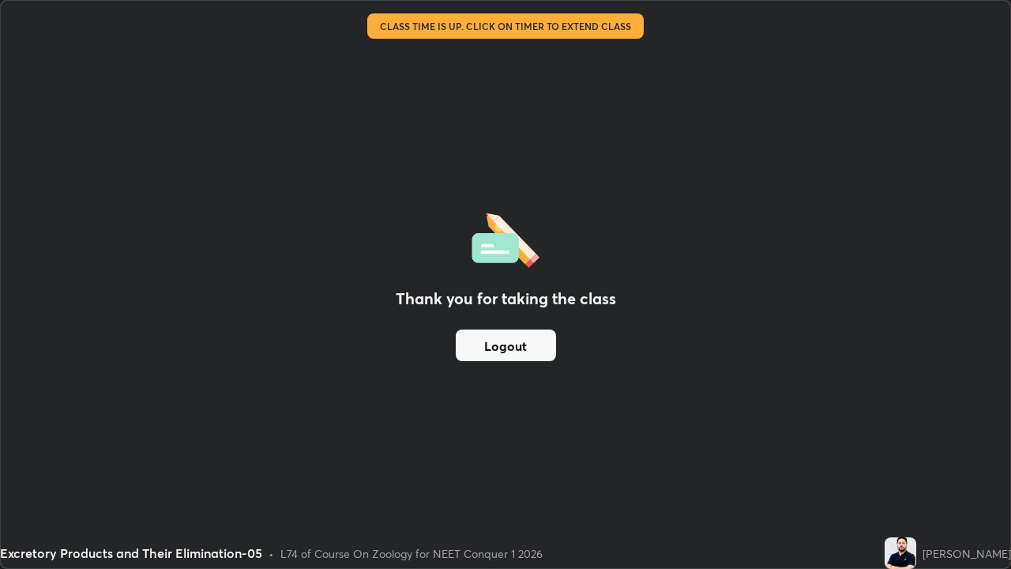
click at [519, 346] on button "Logout" at bounding box center [506, 345] width 100 height 32
